Goal: Information Seeking & Learning: Learn about a topic

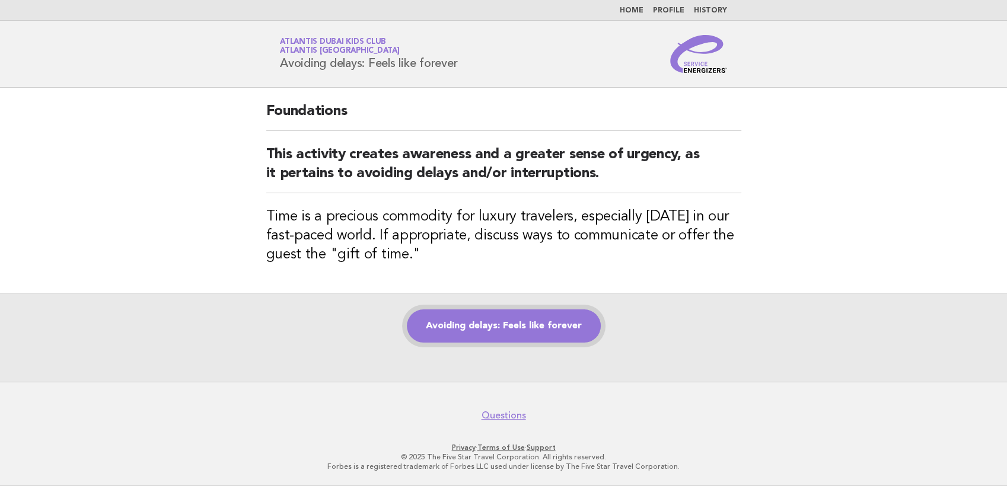
click at [466, 327] on link "Avoiding delays: Feels like forever" at bounding box center [504, 326] width 194 height 33
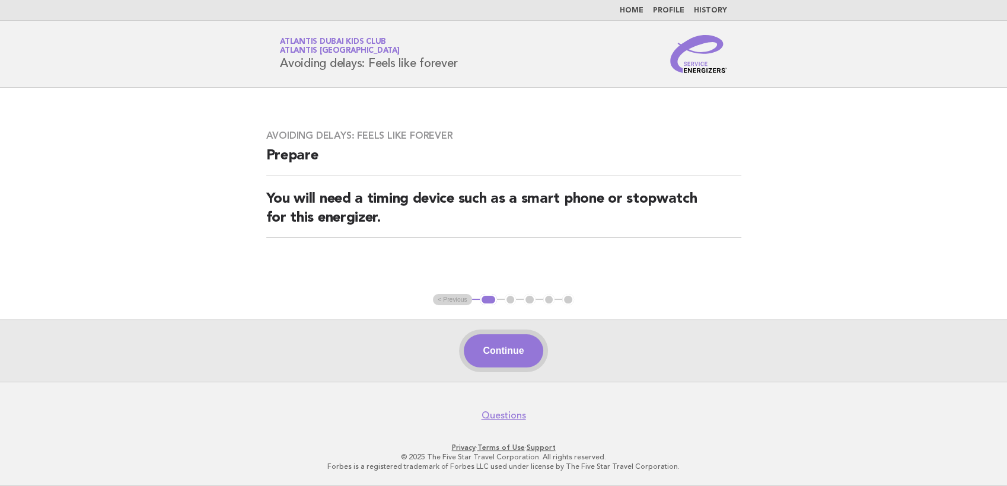
click at [499, 351] on button "Continue" at bounding box center [503, 351] width 79 height 33
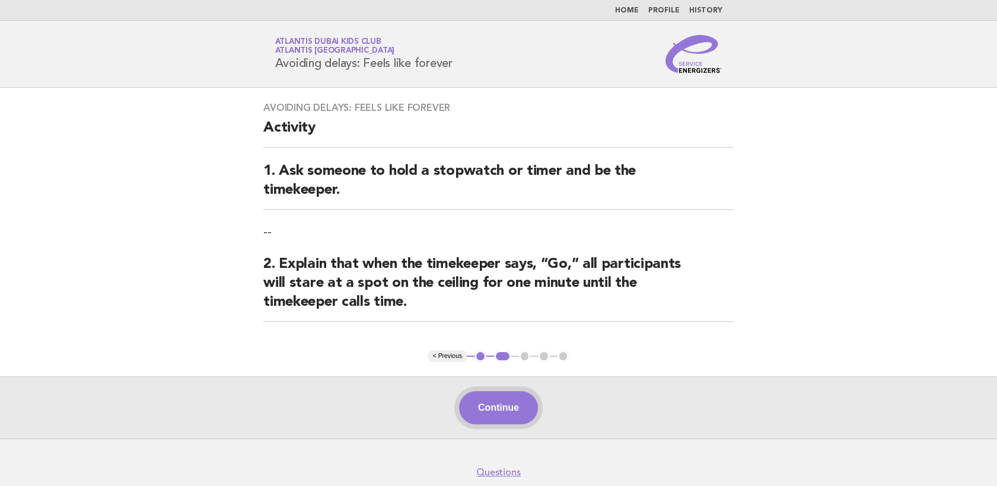
click at [502, 400] on button "Continue" at bounding box center [498, 407] width 79 height 33
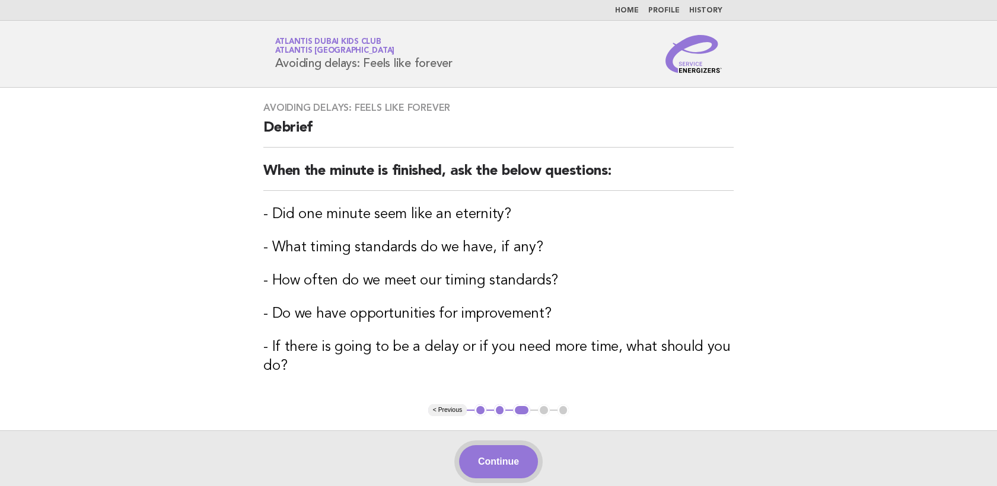
click at [503, 463] on button "Continue" at bounding box center [498, 461] width 79 height 33
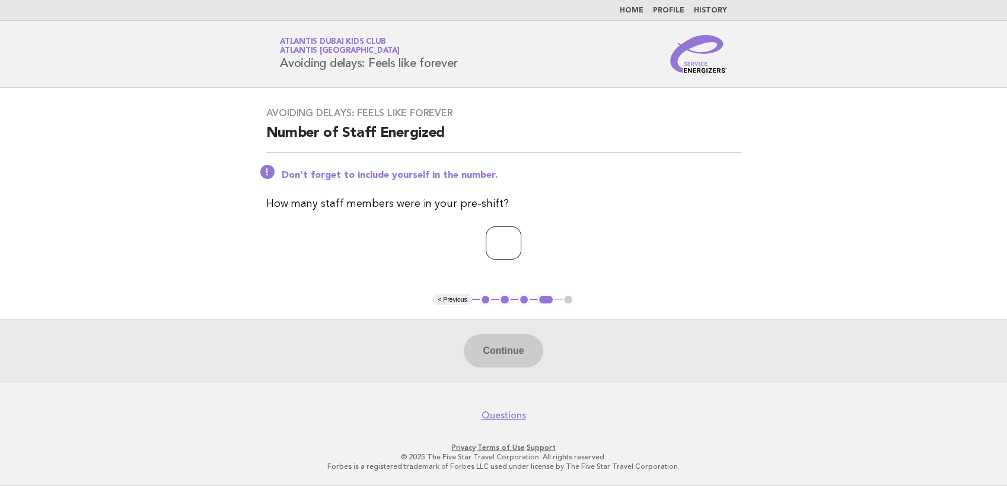
click at [493, 233] on input "number" at bounding box center [504, 243] width 36 height 33
type input "**"
click at [505, 361] on button "Continue" at bounding box center [503, 351] width 79 height 33
